Goal: Information Seeking & Learning: Learn about a topic

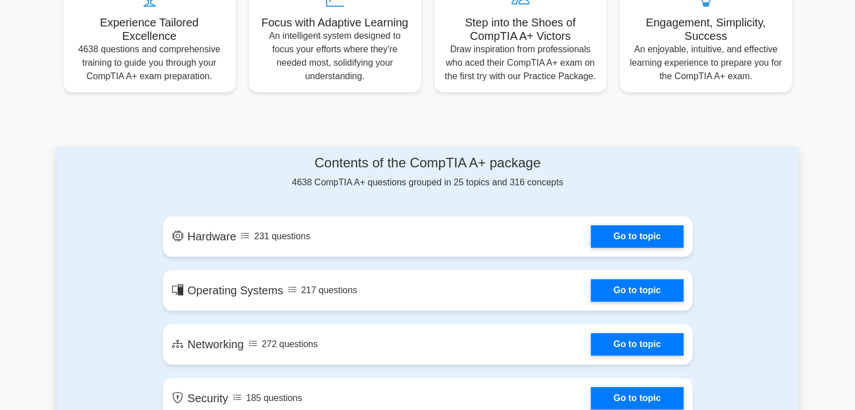
scroll to position [459, 0]
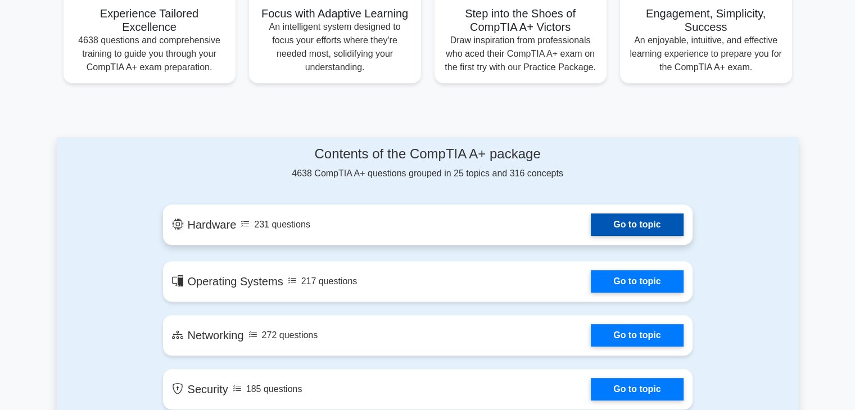
click at [648, 216] on link "Go to topic" at bounding box center [637, 225] width 92 height 22
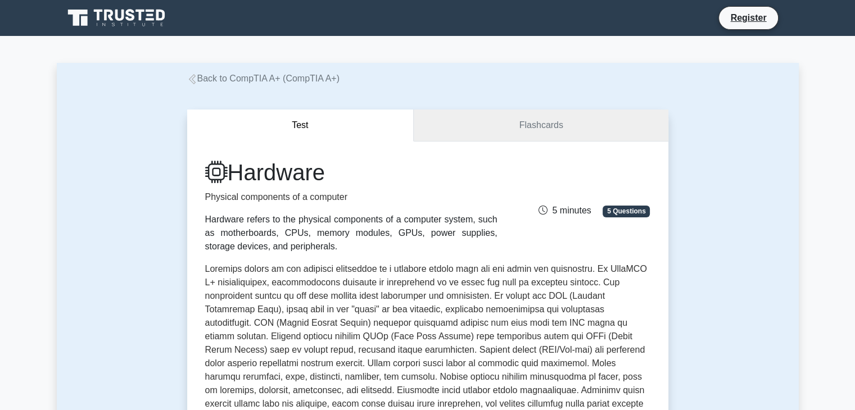
click at [514, 129] on link "Flashcards" at bounding box center [541, 126] width 254 height 32
click at [468, 125] on link "Flashcards" at bounding box center [541, 126] width 254 height 32
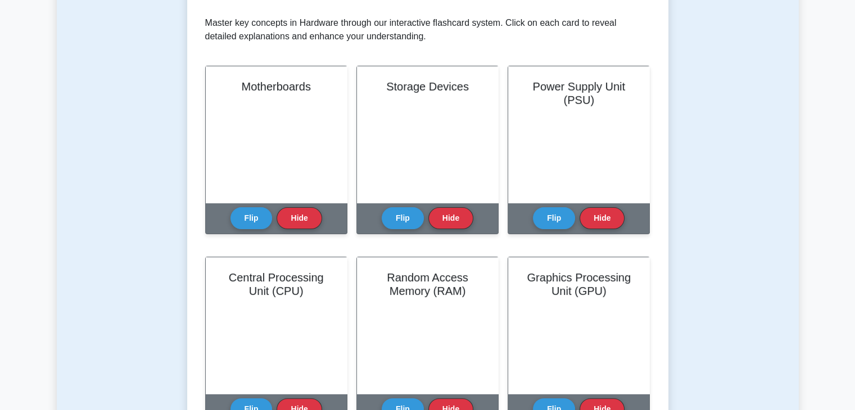
scroll to position [214, 0]
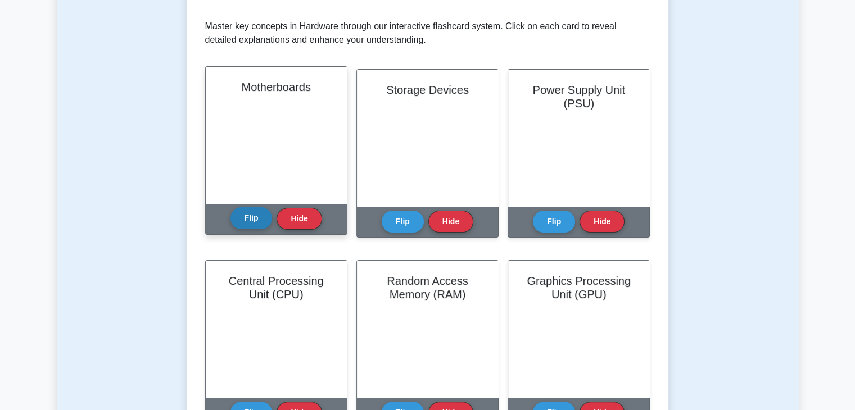
click at [259, 218] on button "Flip" at bounding box center [251, 218] width 42 height 22
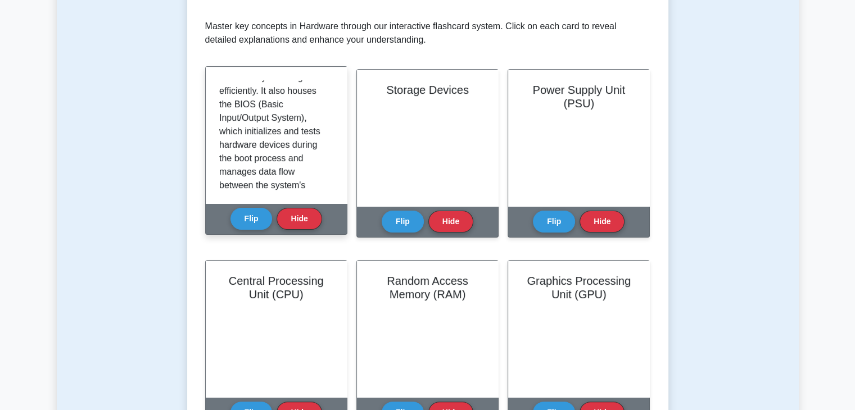
scroll to position [290, 0]
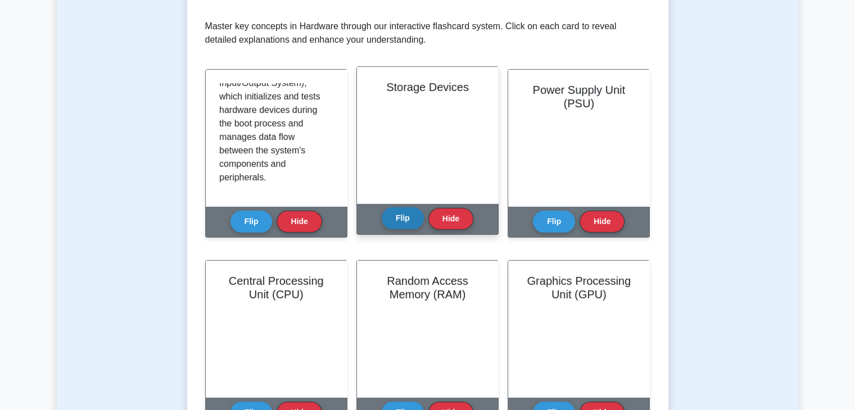
click at [395, 220] on button "Flip" at bounding box center [403, 218] width 42 height 22
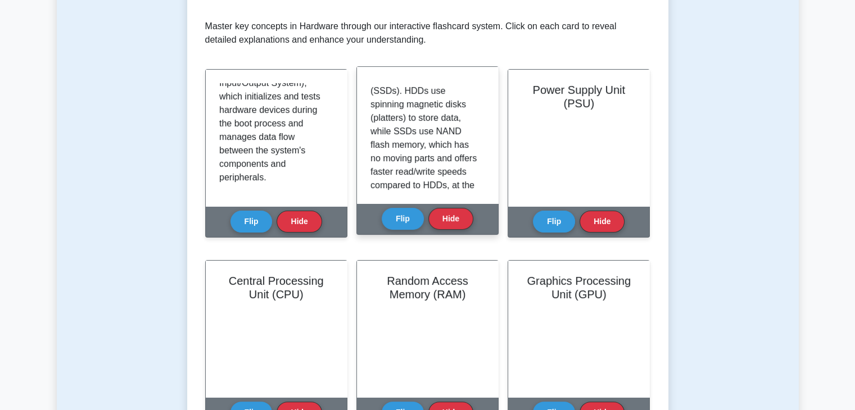
scroll to position [277, 0]
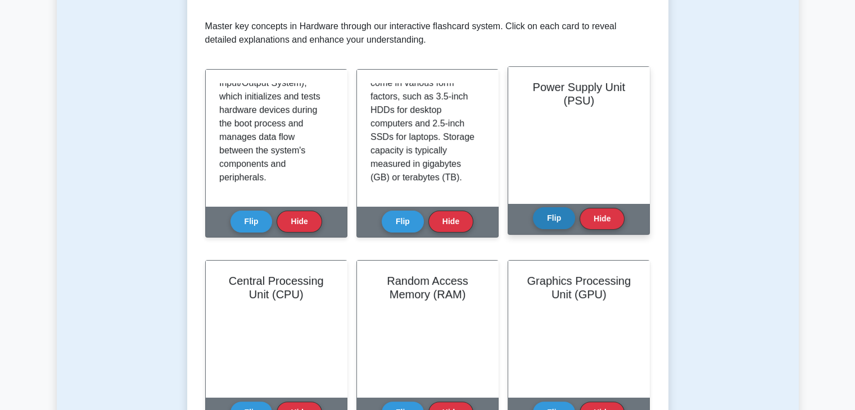
click at [567, 218] on button "Flip" at bounding box center [554, 218] width 42 height 22
